Goal: Find contact information: Find contact information

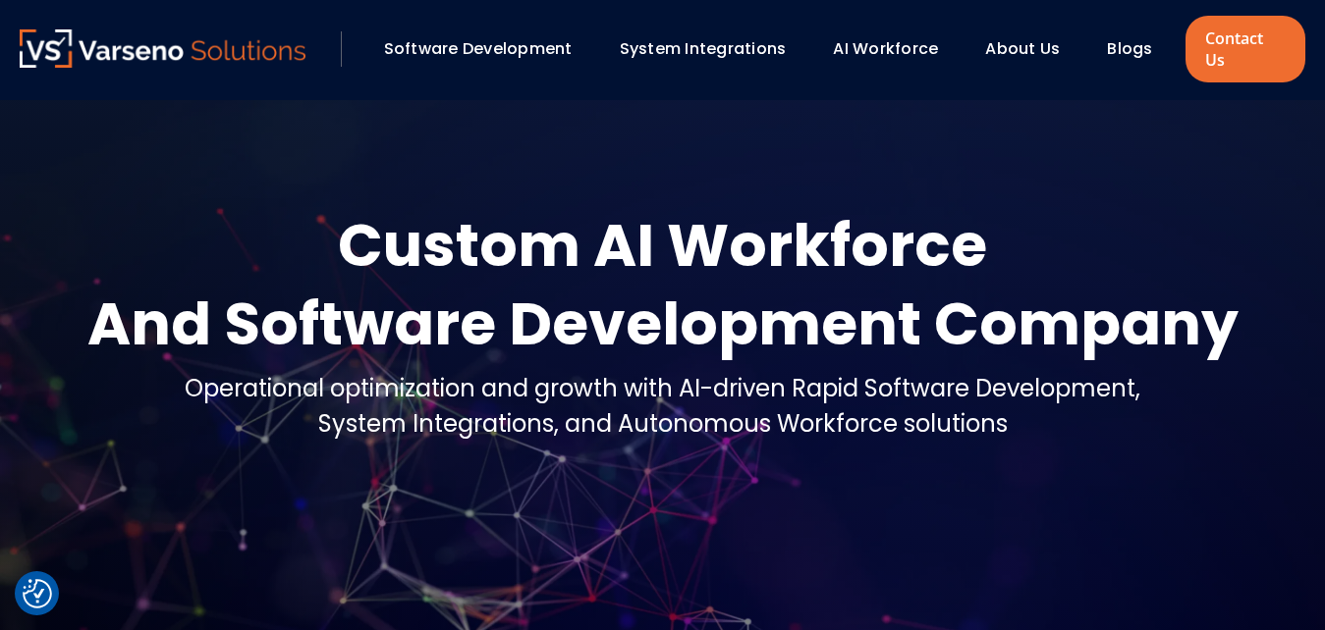
checkbox input "true"
click at [1208, 38] on link "Contact Us" at bounding box center [1245, 49] width 120 height 67
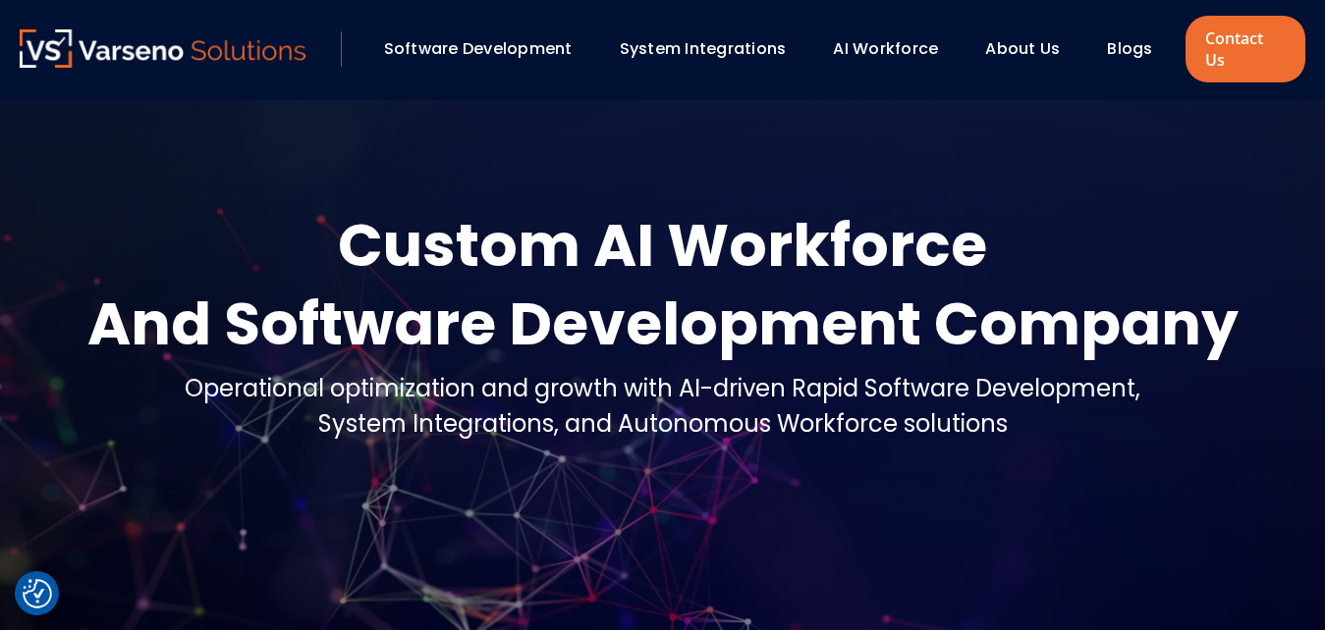
checkbox input "true"
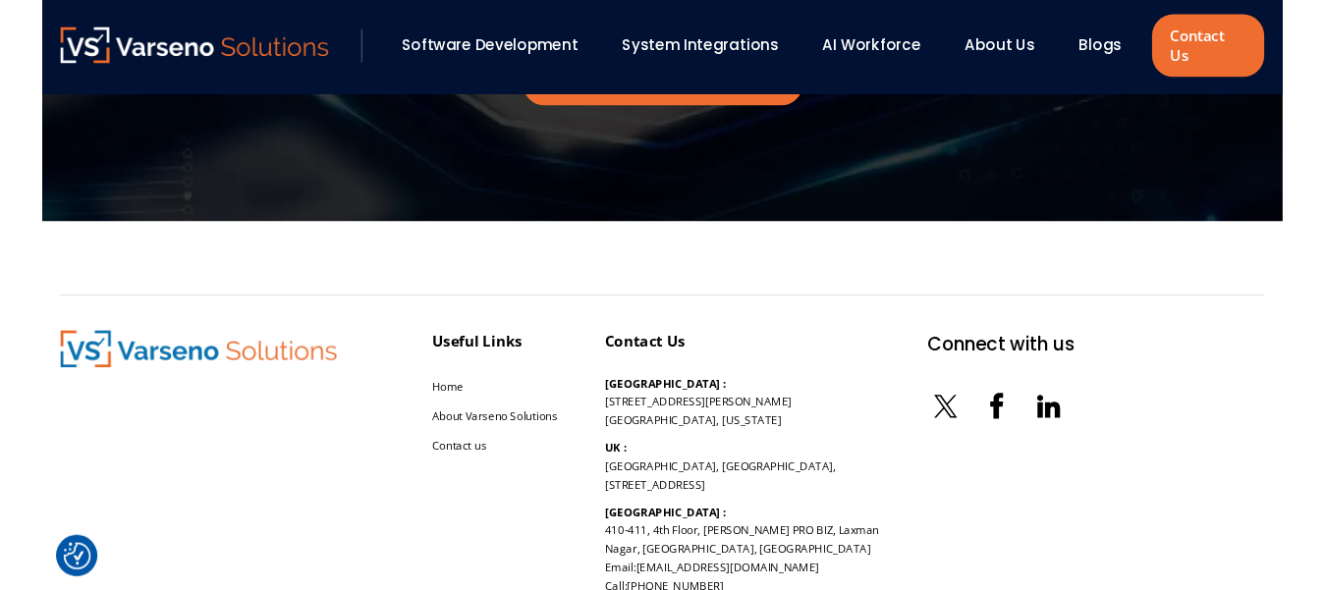
scroll to position [2280, 0]
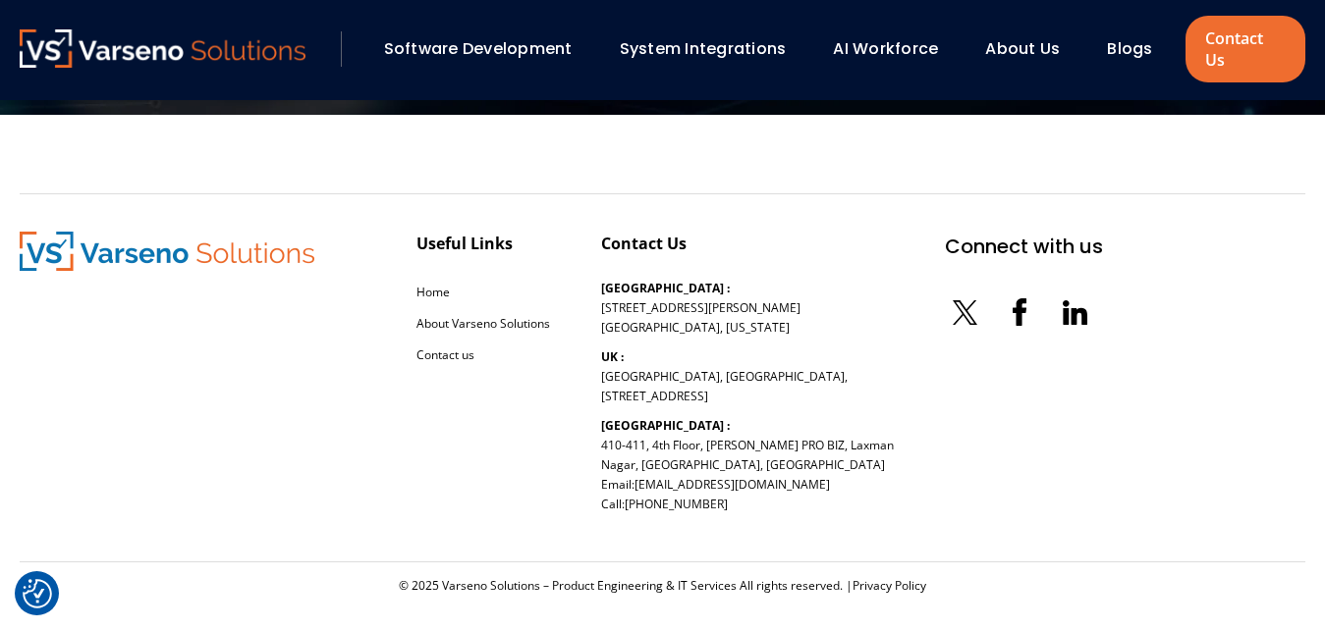
click at [218, 115] on section "Useful Links Home About Varseno Solutions Contact us Contact Us USA : 254 Chapm…" at bounding box center [662, 383] width 1325 height 537
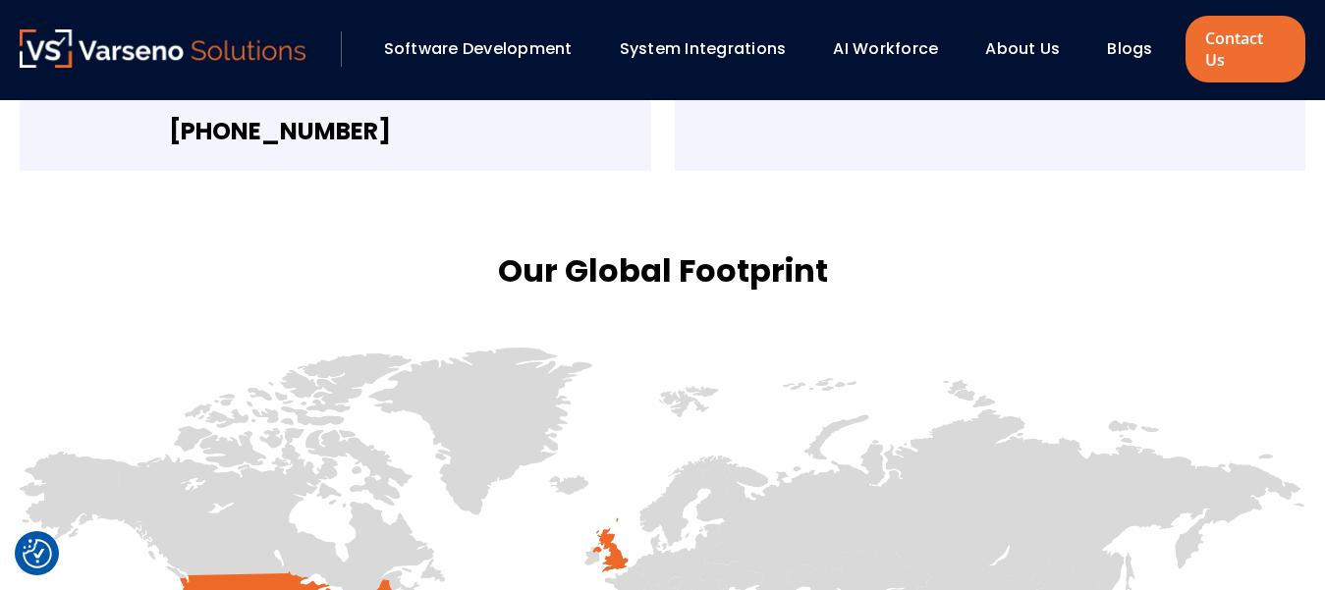
scroll to position [300, 0]
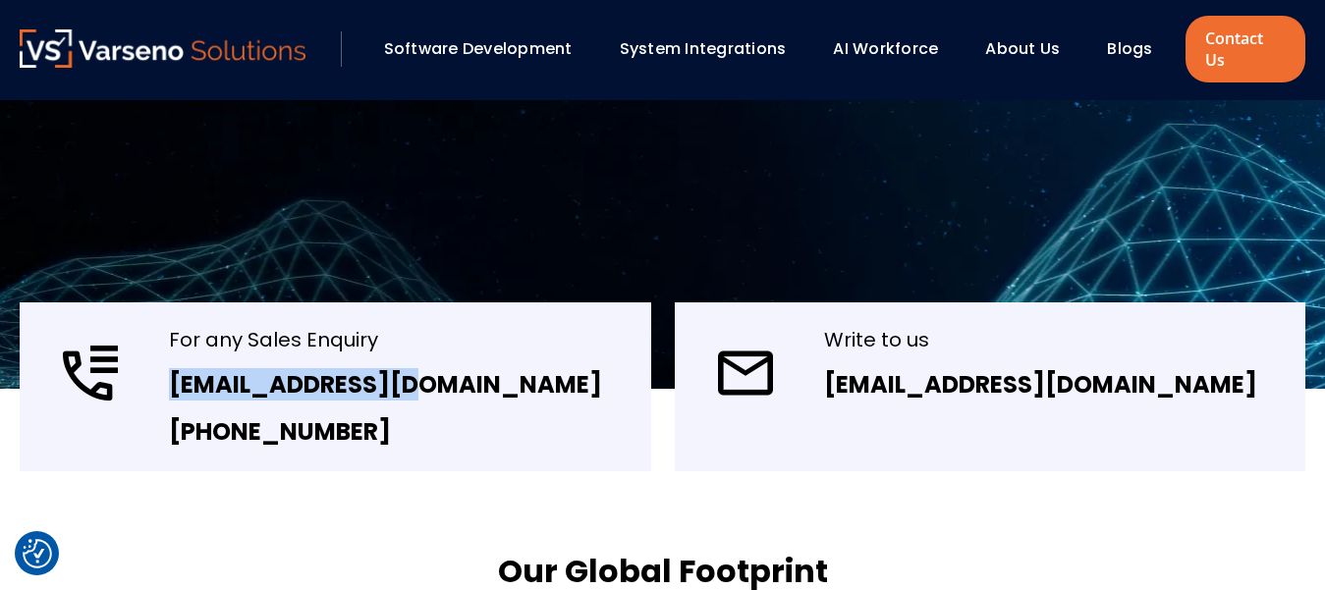
drag, startPoint x: 448, startPoint y: 373, endPoint x: 167, endPoint y: 357, distance: 281.3
click at [167, 357] on div "For any Sales Enquiry sales@varseno.com +1 747 231 1741" at bounding box center [335, 386] width 631 height 169
copy link "sales@varseno.com"
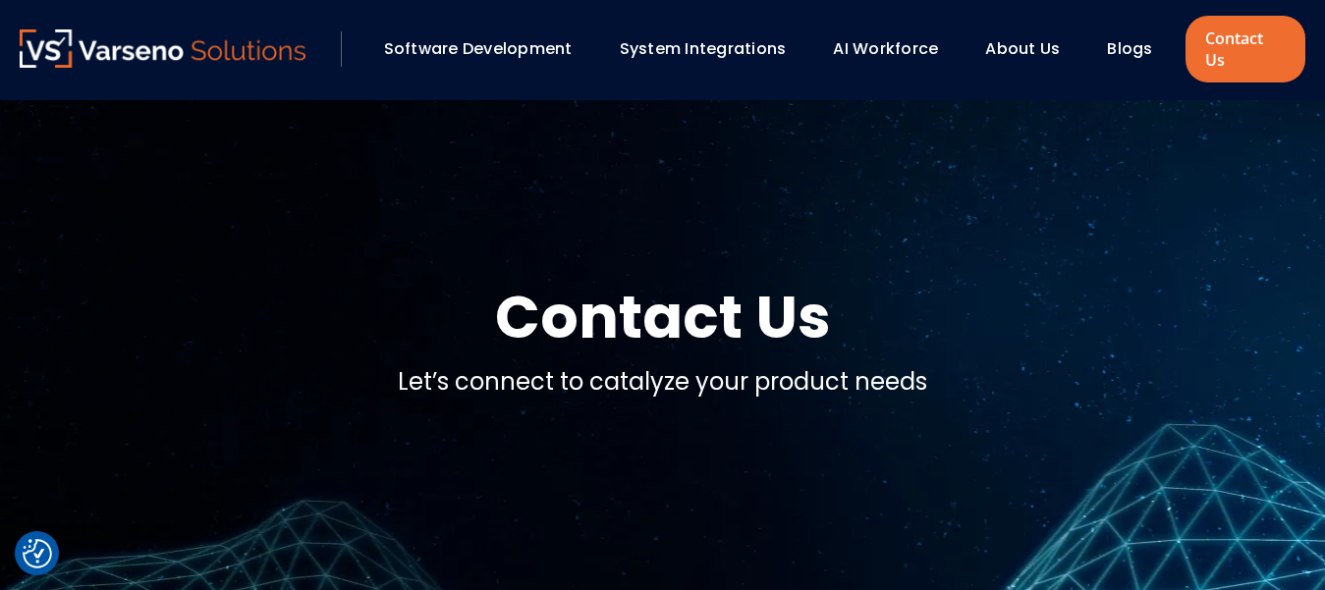
drag, startPoint x: 1020, startPoint y: 37, endPoint x: 1037, endPoint y: 40, distance: 17.0
click at [1022, 38] on link "About Us" at bounding box center [1022, 48] width 75 height 23
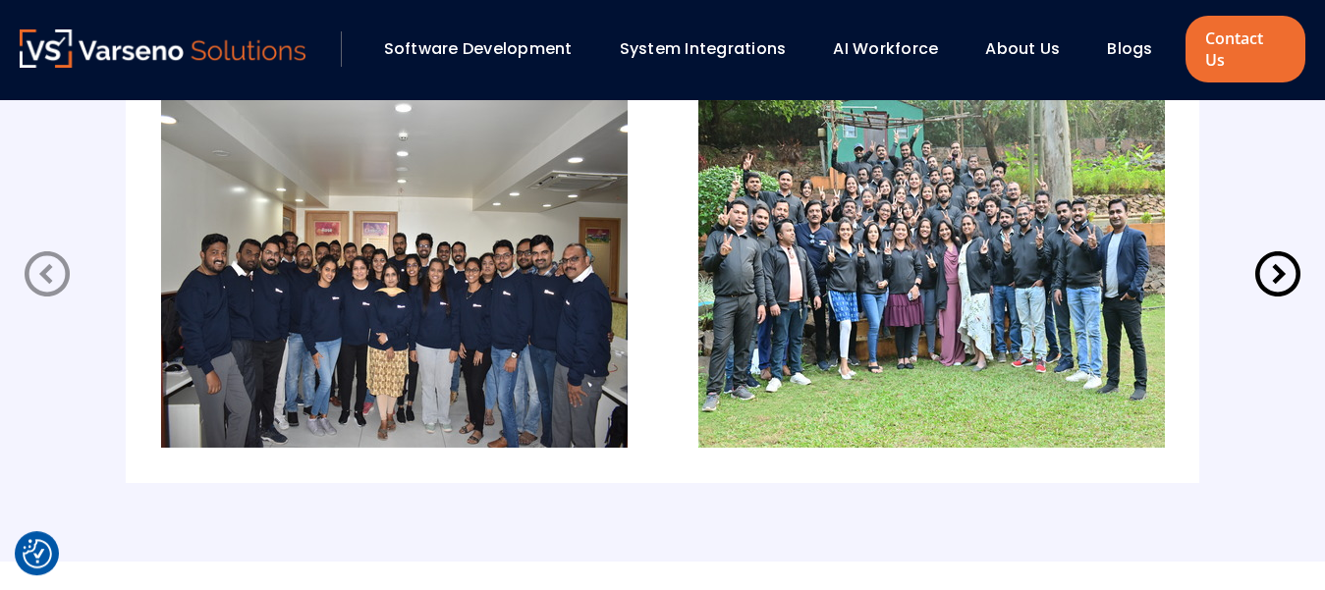
scroll to position [4625, 0]
